Goal: Task Accomplishment & Management: Manage account settings

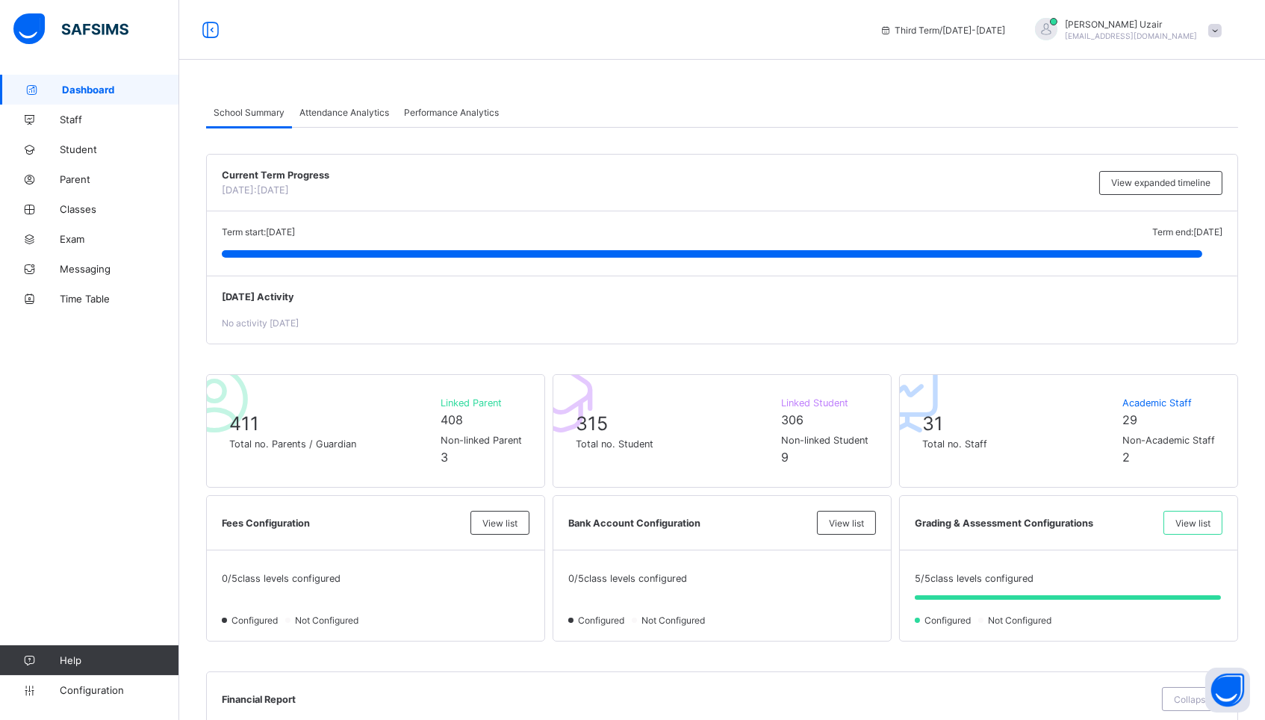
click at [1118, 32] on span "[EMAIL_ADDRESS][DOMAIN_NAME]" at bounding box center [1131, 35] width 132 height 9
click at [1132, 63] on span "Switch to Director View" at bounding box center [1161, 65] width 121 height 17
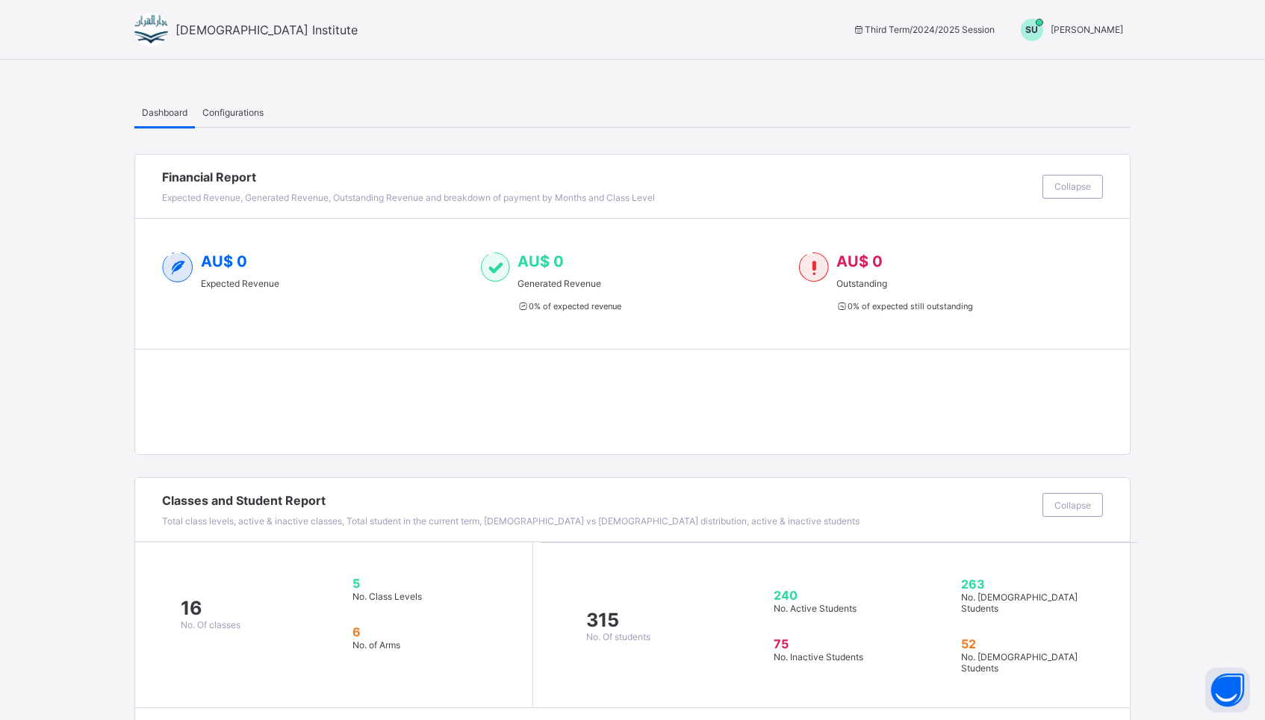
click at [1103, 19] on div "SU [PERSON_NAME]" at bounding box center [1068, 30] width 125 height 22
click at [1051, 69] on span "Switch to Admin View" at bounding box center [1067, 63] width 114 height 17
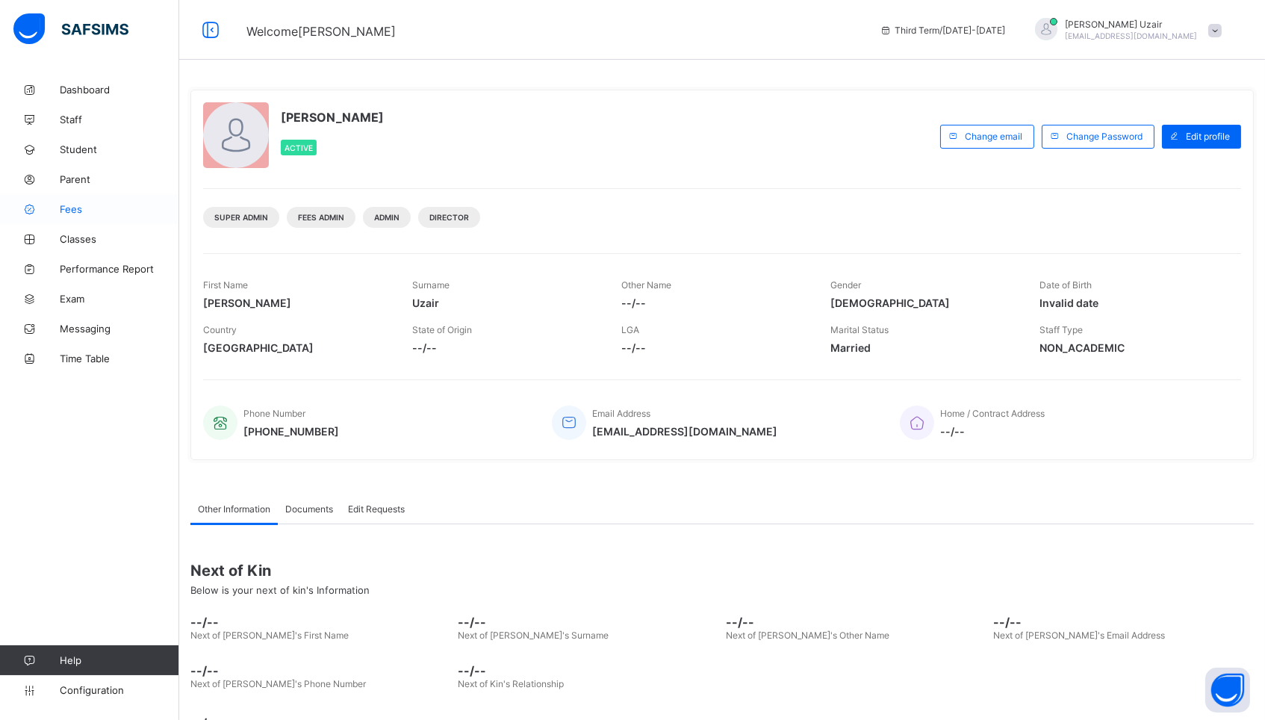
click at [70, 211] on span "Fees" at bounding box center [119, 209] width 119 height 12
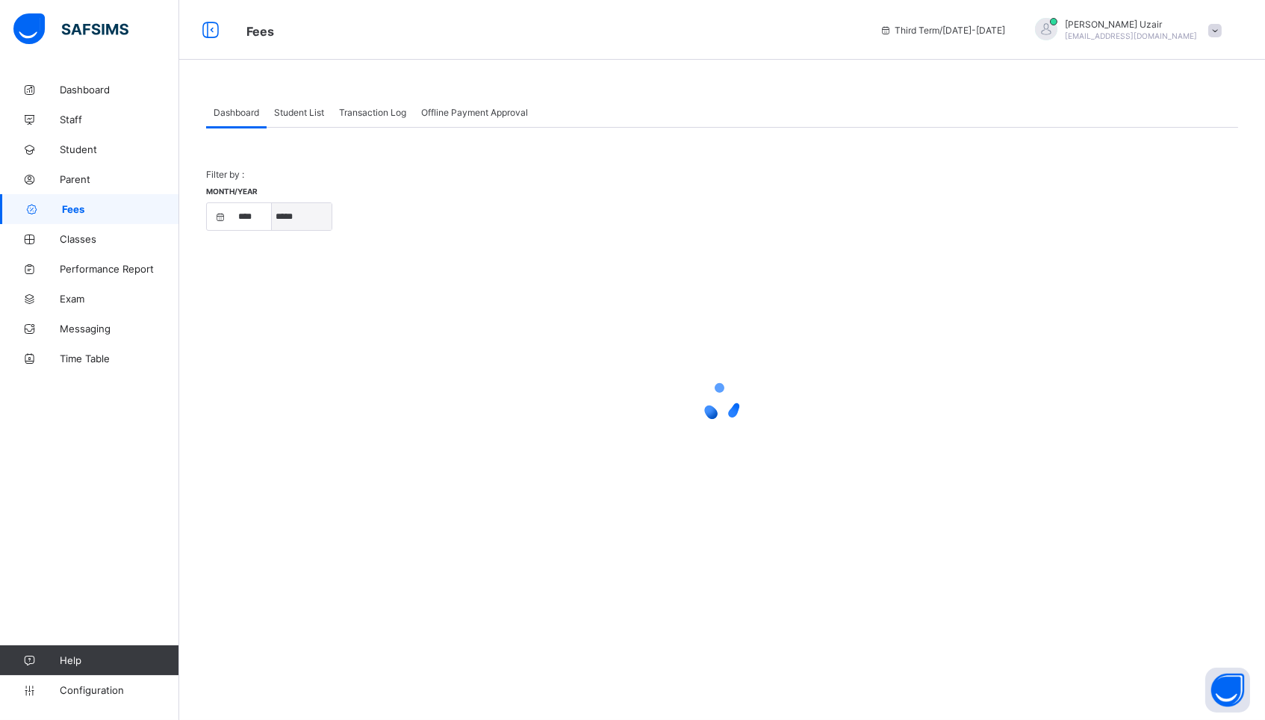
select select "****"
select select "*"
select select "****"
click at [302, 108] on span "Student List" at bounding box center [299, 112] width 50 height 11
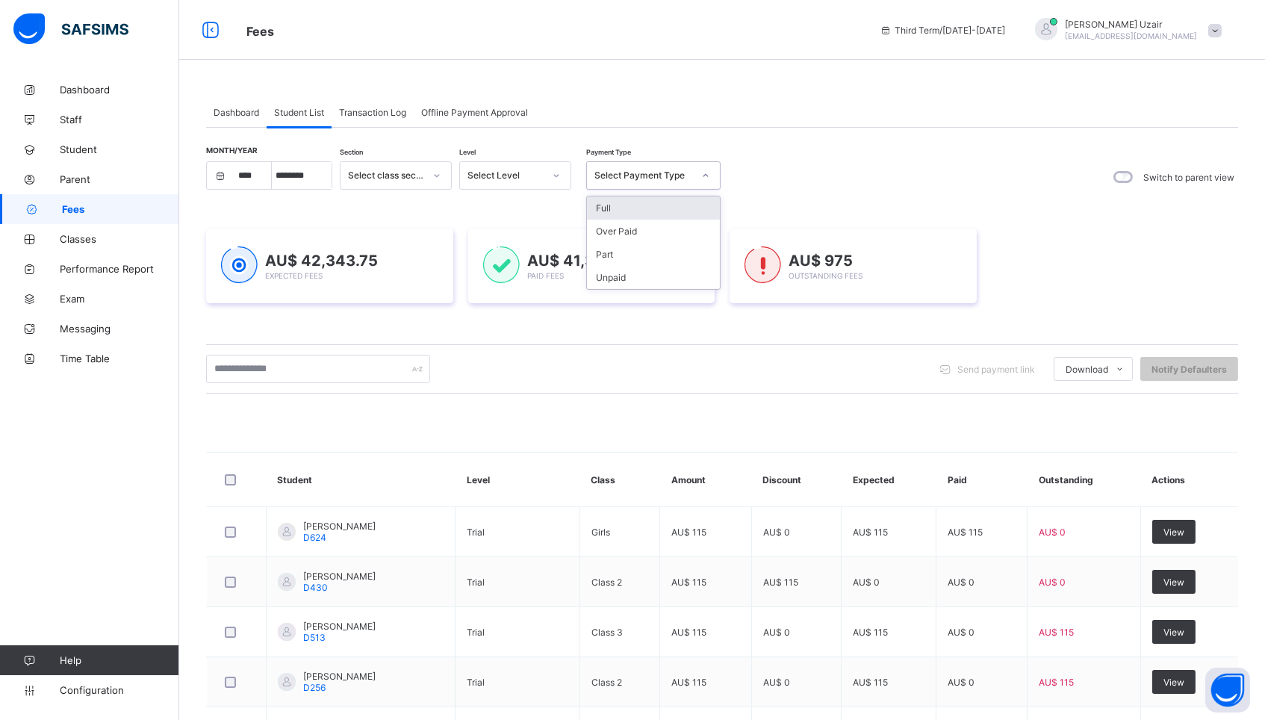
click at [651, 167] on div "Select Payment Type" at bounding box center [639, 175] width 105 height 21
click at [630, 268] on div "Unpaid" at bounding box center [653, 277] width 133 height 23
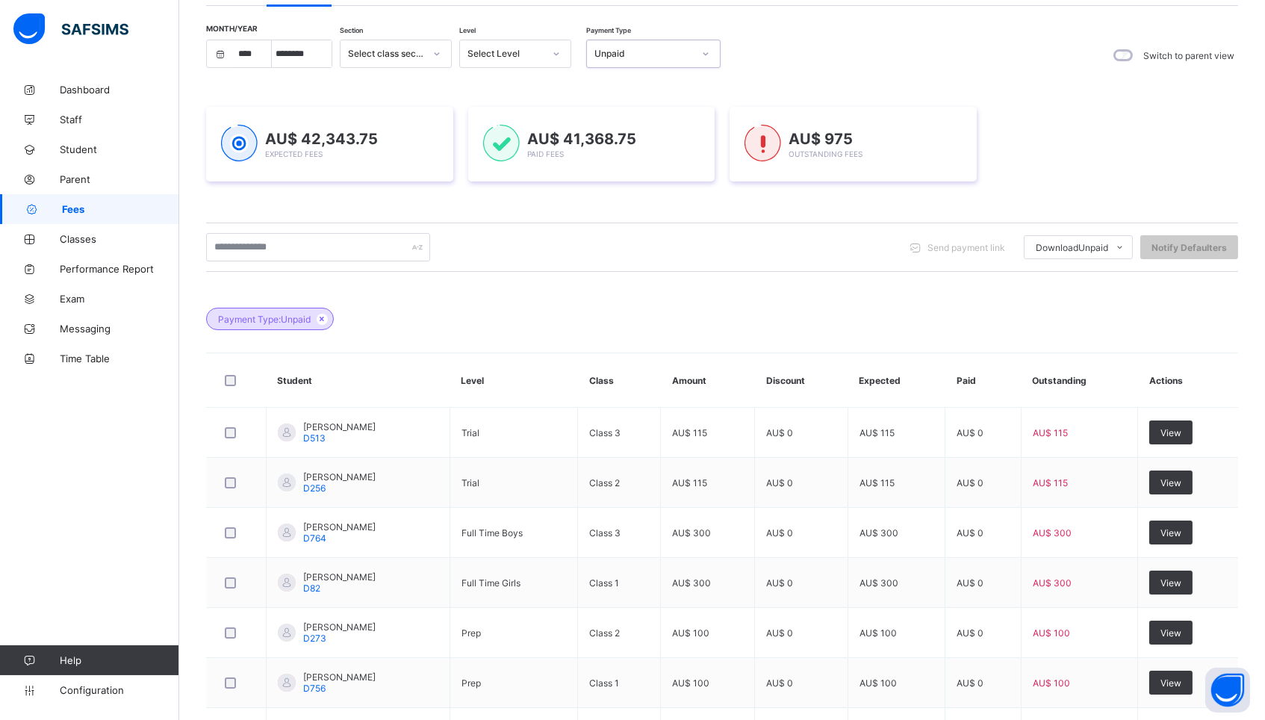
scroll to position [68, 0]
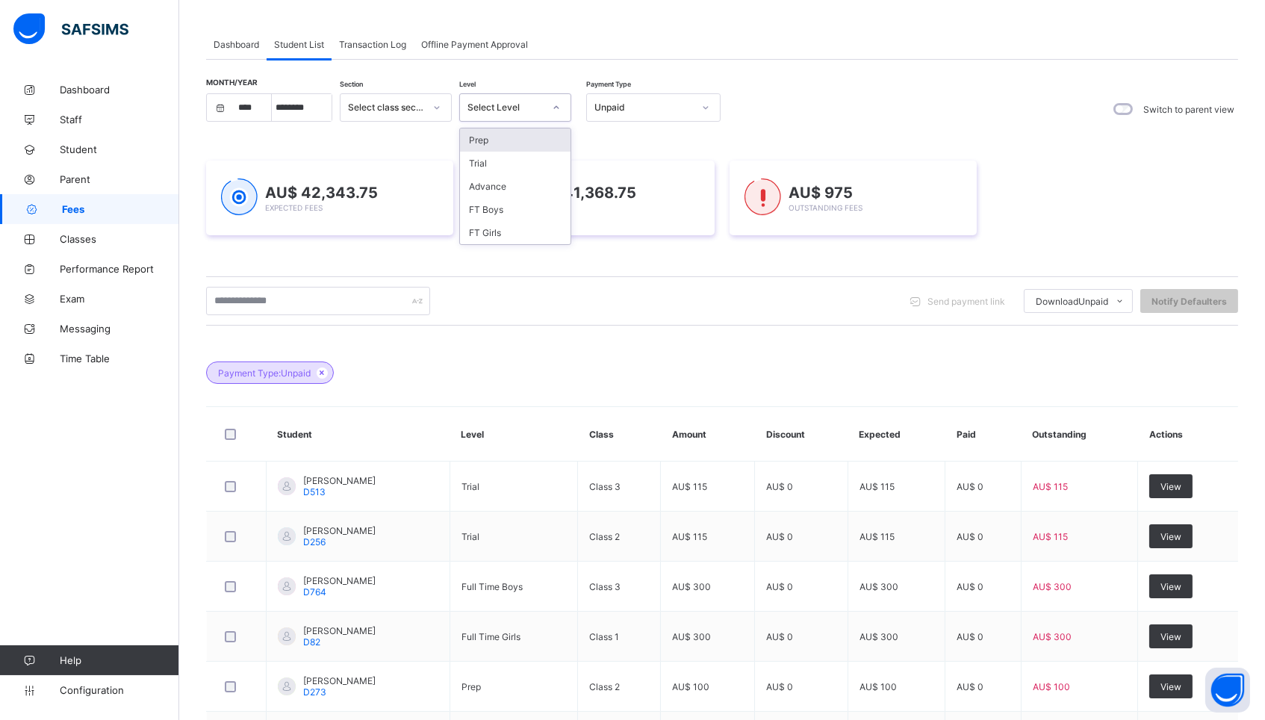
click at [535, 111] on div "Select Level" at bounding box center [505, 107] width 76 height 11
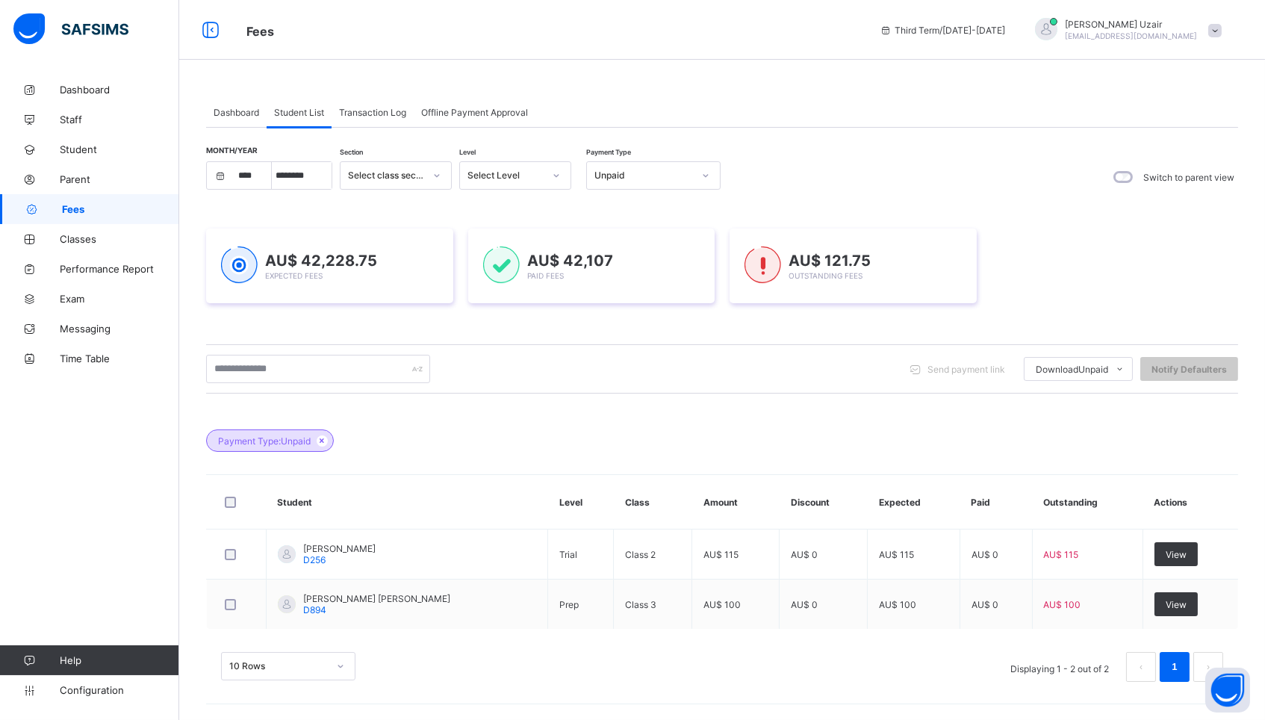
scroll to position [0, 0]
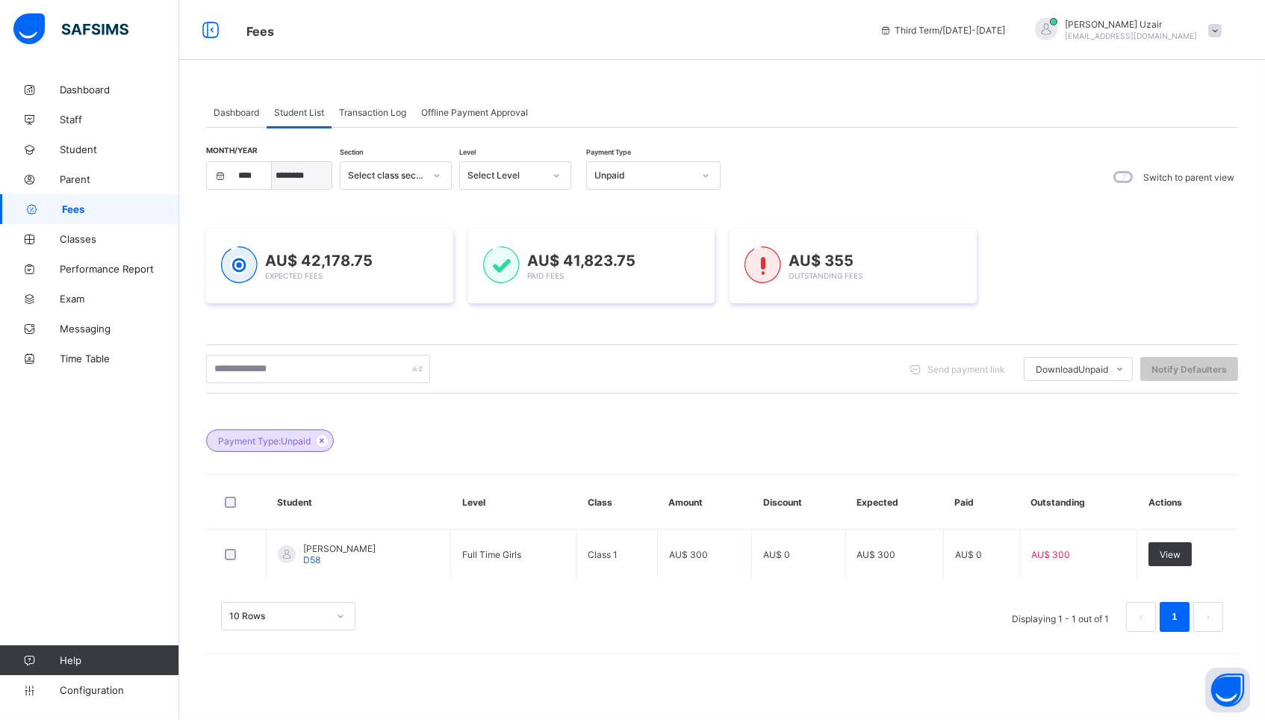
select select "*"
